Goal: Task Accomplishment & Management: Manage account settings

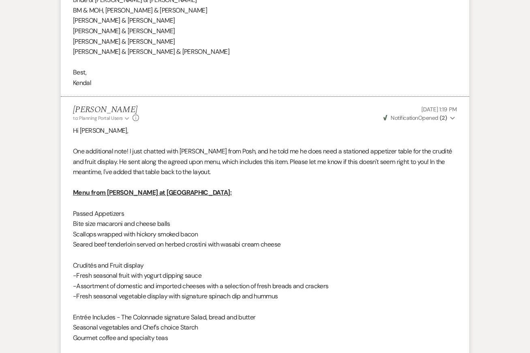
scroll to position [5837, 0]
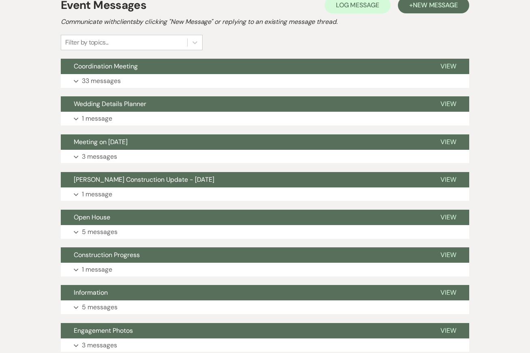
scroll to position [44, 0]
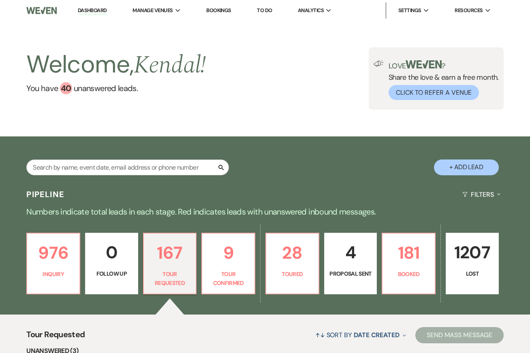
click at [350, 266] on p "4" at bounding box center [350, 252] width 43 height 27
select select "6"
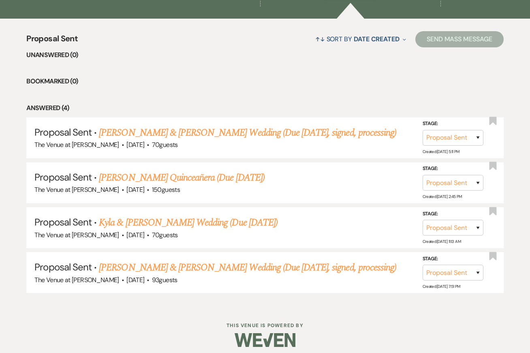
scroll to position [298, 0]
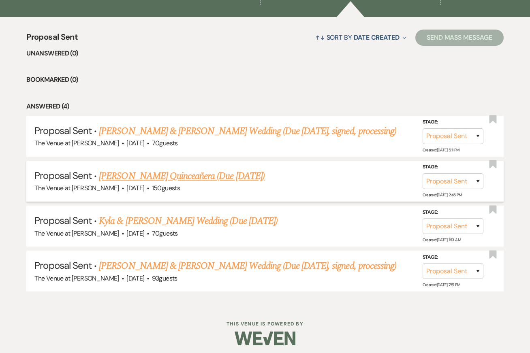
click at [225, 183] on div "The Venue at Carley Brook · Dec 5, 2025 · 150 guests" at bounding box center [264, 188] width 461 height 11
click at [216, 176] on link "Elizabeth Stahlman's Quinceañera (Due Sept 16)" at bounding box center [182, 176] width 166 height 15
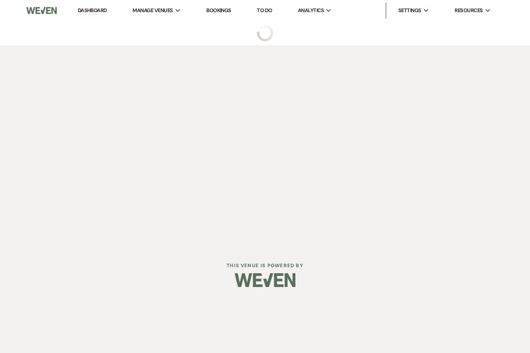
select select "6"
select select "5"
select select "15"
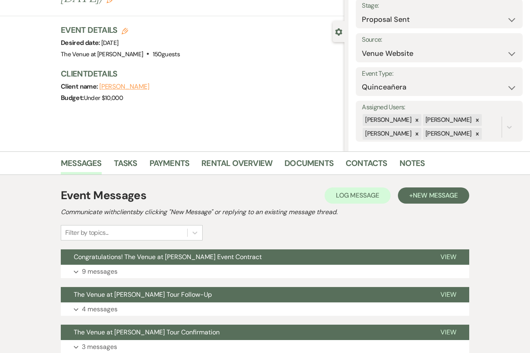
scroll to position [53, 0]
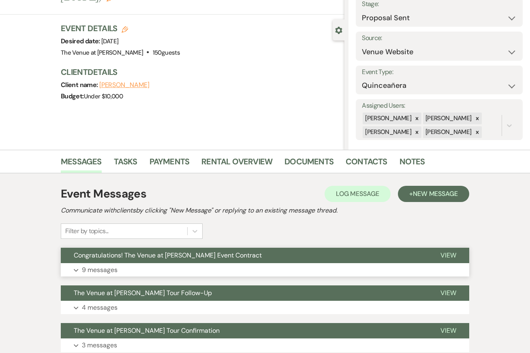
click at [217, 269] on button "Expand 9 messages" at bounding box center [265, 270] width 408 height 14
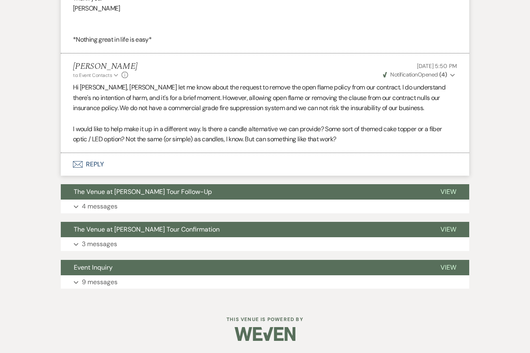
scroll to position [1639, 0]
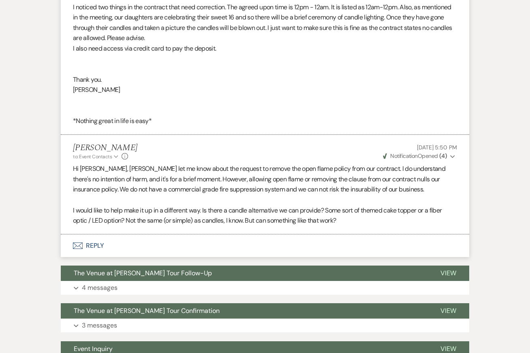
scroll to position [1548, 0]
